Goal: Transaction & Acquisition: Book appointment/travel/reservation

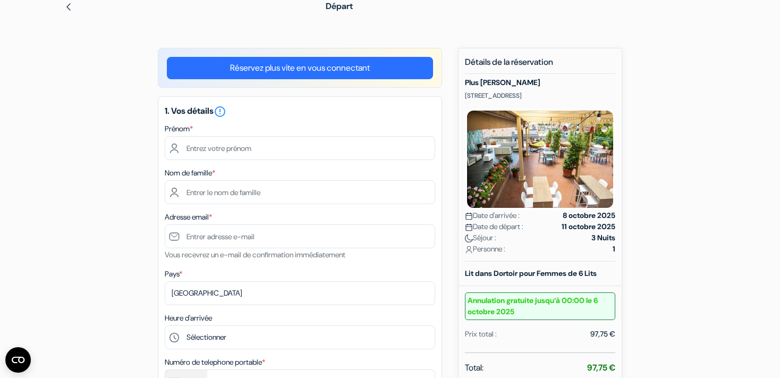
scroll to position [48, 0]
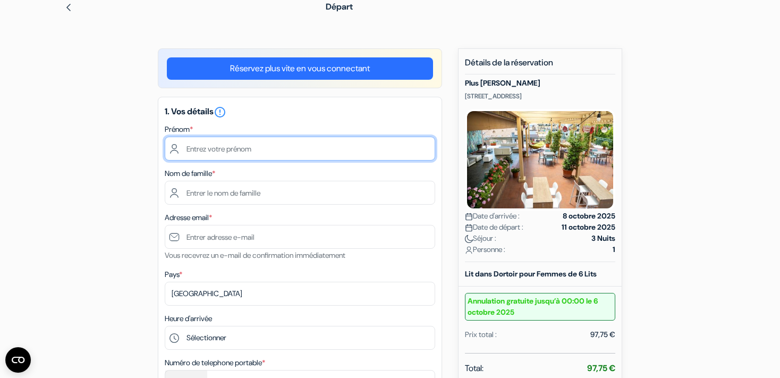
click at [200, 150] on input "text" at bounding box center [300, 149] width 271 height 24
type input "Anne-catherine"
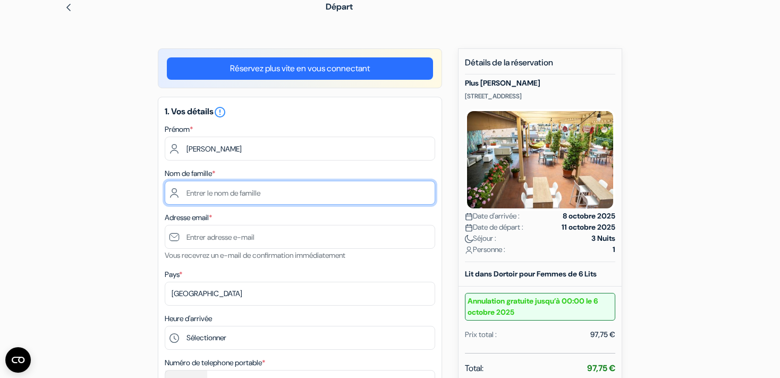
type input "Mangin"
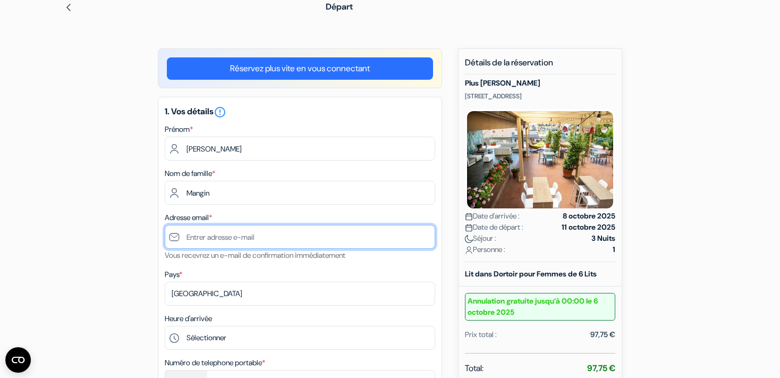
click at [244, 239] on input "text" at bounding box center [300, 237] width 271 height 24
type input "[EMAIL_ADDRESS][PERSON_NAME][DOMAIN_NAME]"
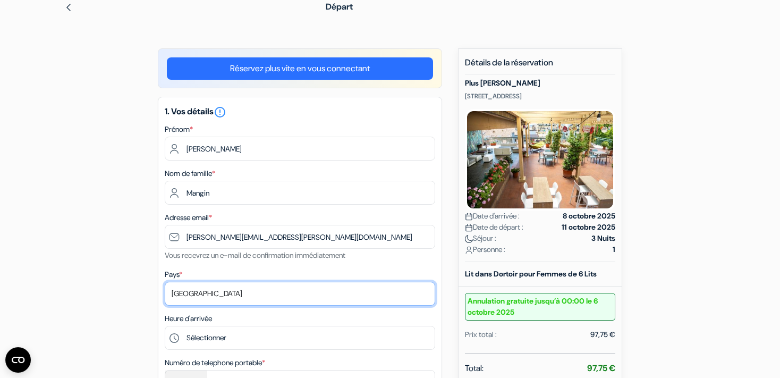
click at [165, 282] on select "Selectionner le pays Abkhazie Afghanistan Afrique du Sud Albanie Algérie Allema…" at bounding box center [300, 294] width 271 height 24
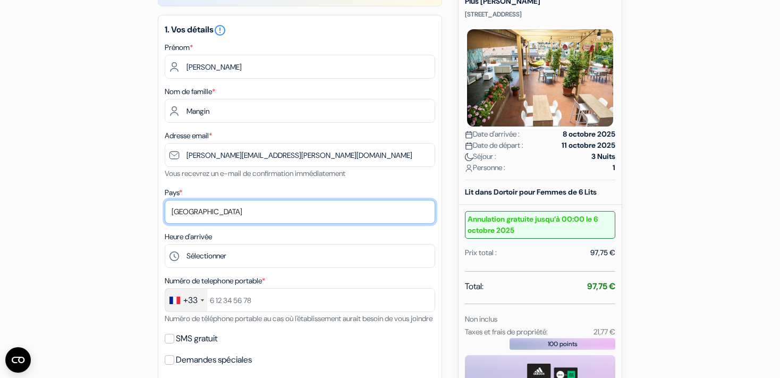
scroll to position [132, 0]
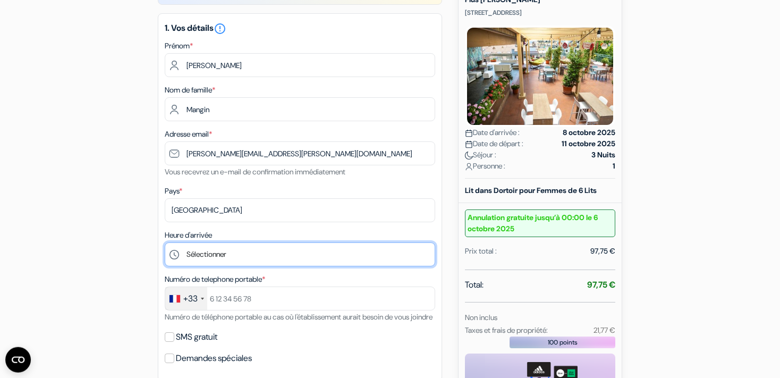
click at [165, 242] on select "Sélectionner 15:00 16:00 17:00 18:00 19:00 20:00 21:00 22:00 23:00 0:00" at bounding box center [300, 254] width 271 height 24
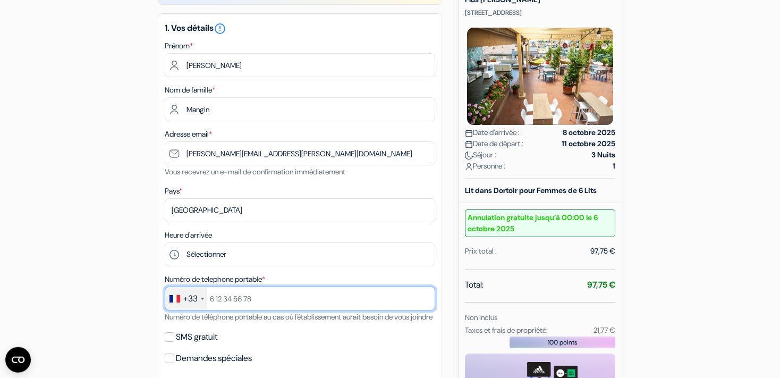
click at [224, 298] on input "text" at bounding box center [300, 299] width 271 height 24
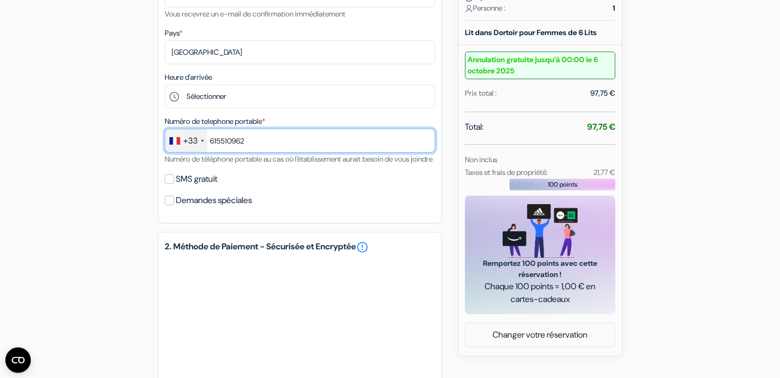
scroll to position [292, 0]
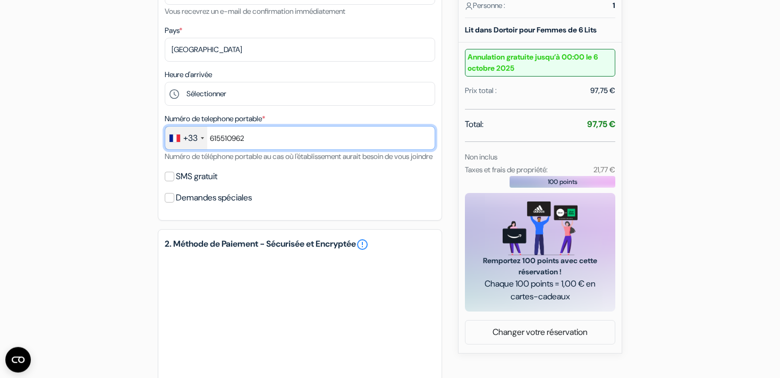
type input "615510962"
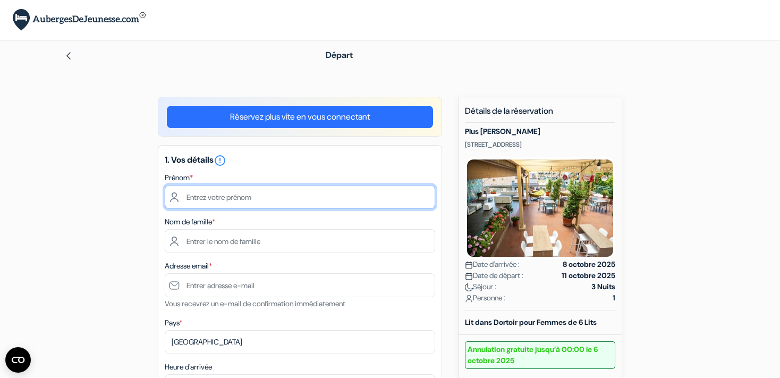
click at [249, 199] on input "text" at bounding box center [300, 197] width 271 height 24
type input "Anne-catherine"
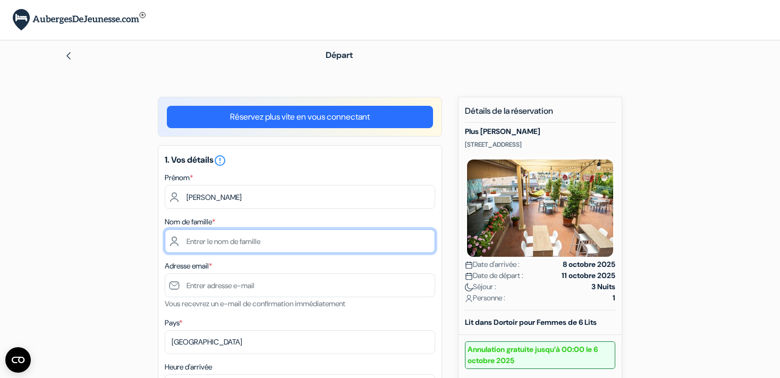
type input "Mangin"
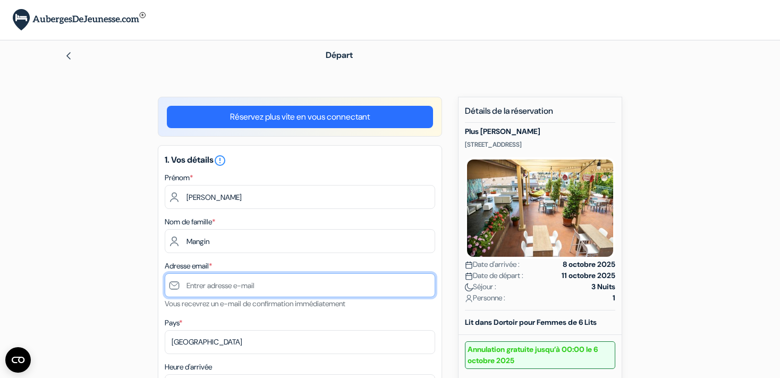
click at [199, 283] on input "text" at bounding box center [300, 285] width 271 height 24
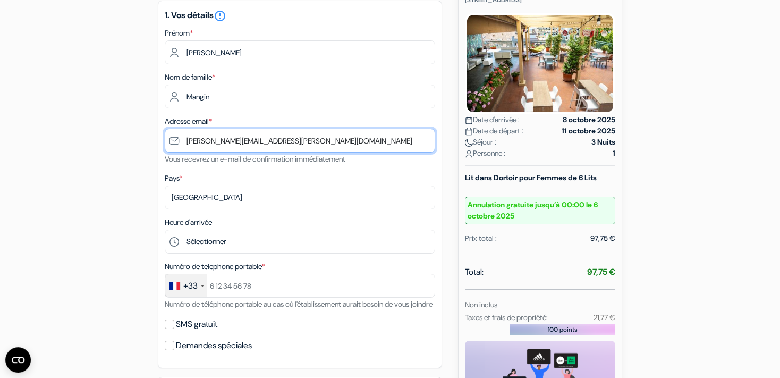
scroll to position [147, 0]
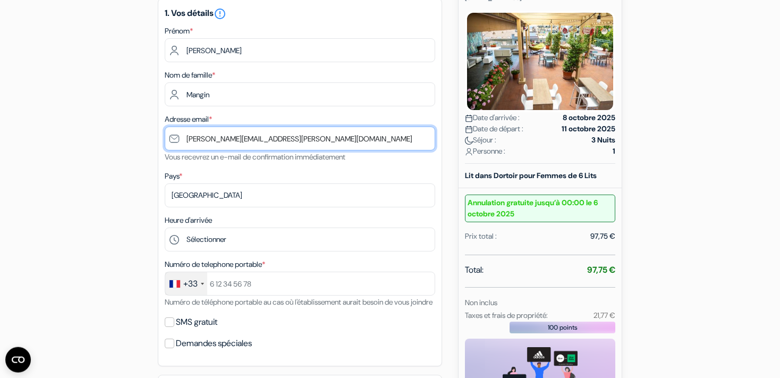
type input "[EMAIL_ADDRESS][PERSON_NAME][DOMAIN_NAME]"
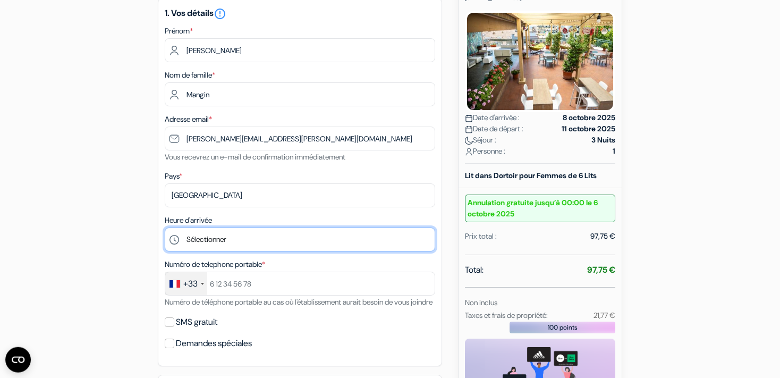
select select "17"
click option "17:00" at bounding box center [0, 0] width 0 height 0
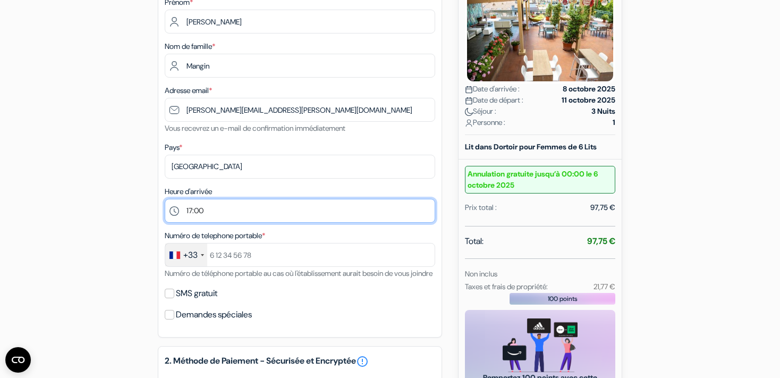
scroll to position [177, 0]
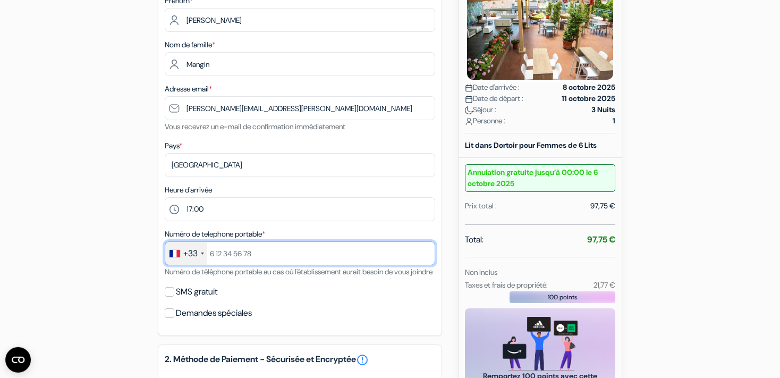
click at [221, 252] on input "text" at bounding box center [300, 253] width 271 height 24
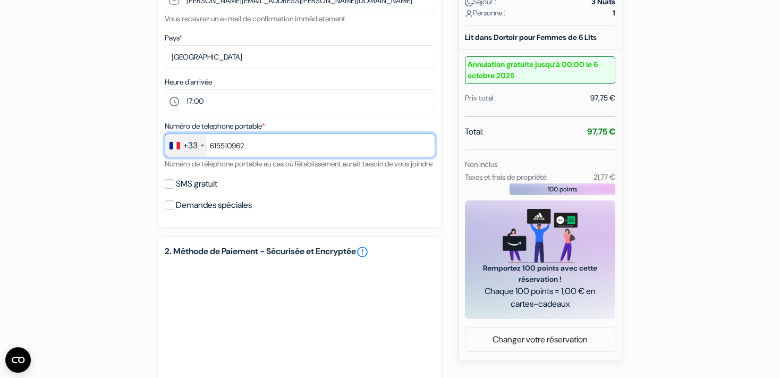
scroll to position [290, 0]
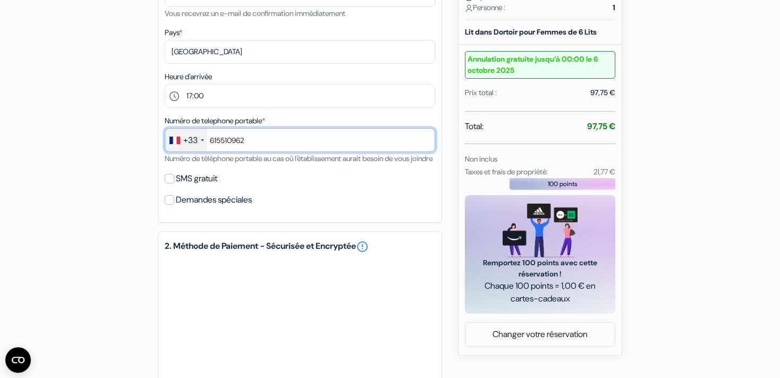
type input "615510962"
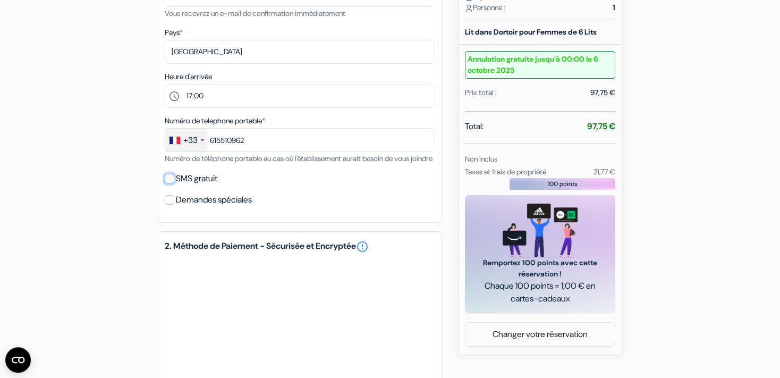
click at [168, 183] on input "SMS gratuit" at bounding box center [170, 179] width 10 height 10
checkbox input "true"
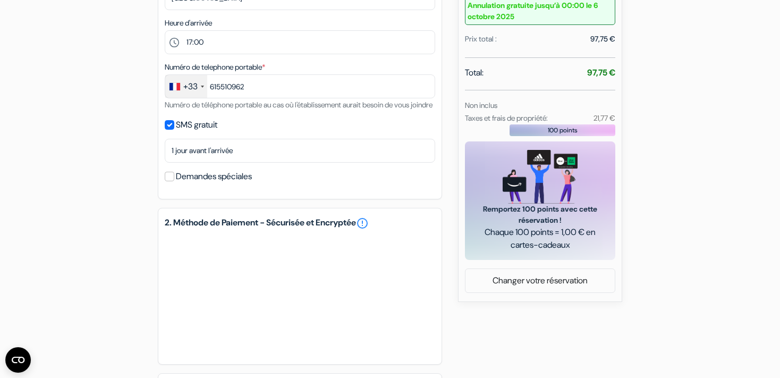
scroll to position [496, 0]
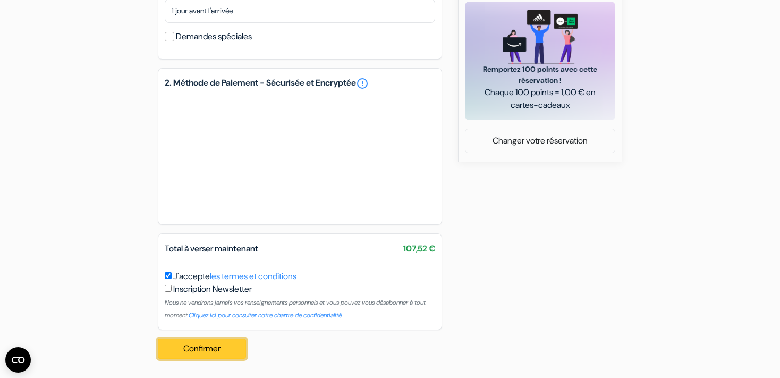
click at [207, 346] on button "Confirmer Loading..." at bounding box center [202, 349] width 88 height 20
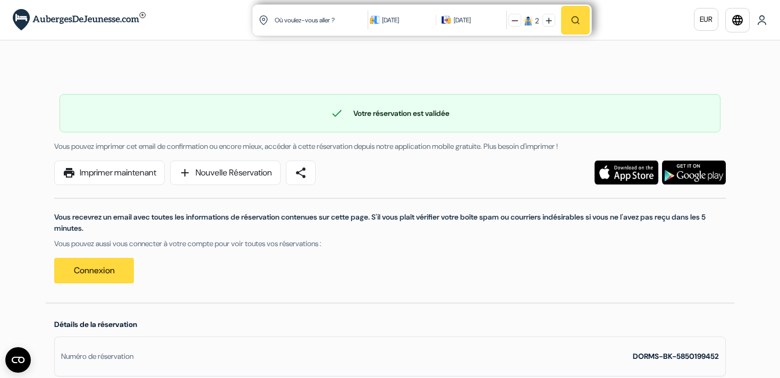
click at [393, 24] on div "[DATE]" at bounding box center [406, 20] width 48 height 11
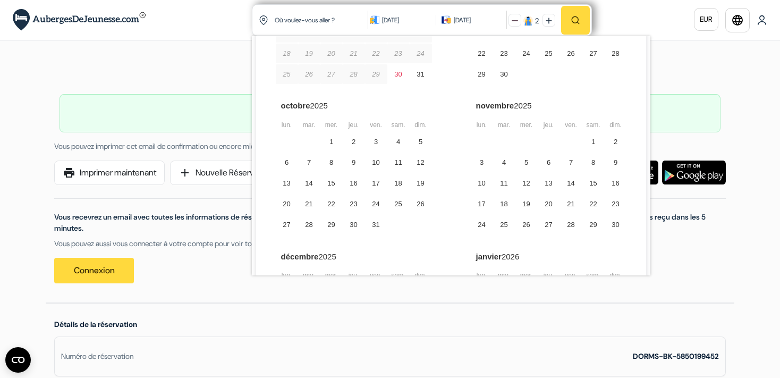
scroll to position [113, 0]
click at [394, 164] on div "11" at bounding box center [399, 163] width 22 height 20
click at [418, 163] on div "12" at bounding box center [421, 163] width 22 height 20
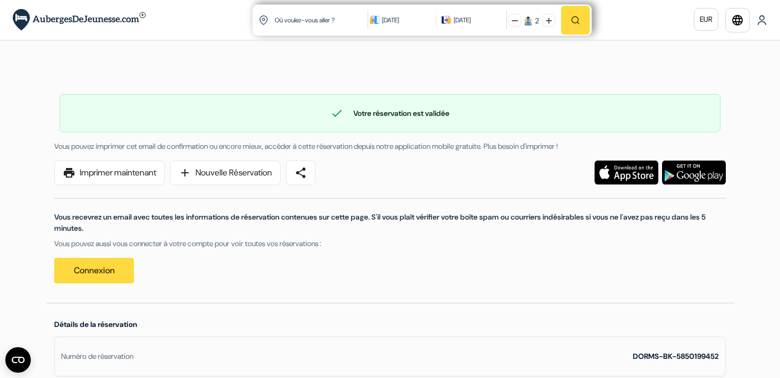
click at [580, 14] on button "button" at bounding box center [575, 20] width 29 height 29
